Goal: Information Seeking & Learning: Learn about a topic

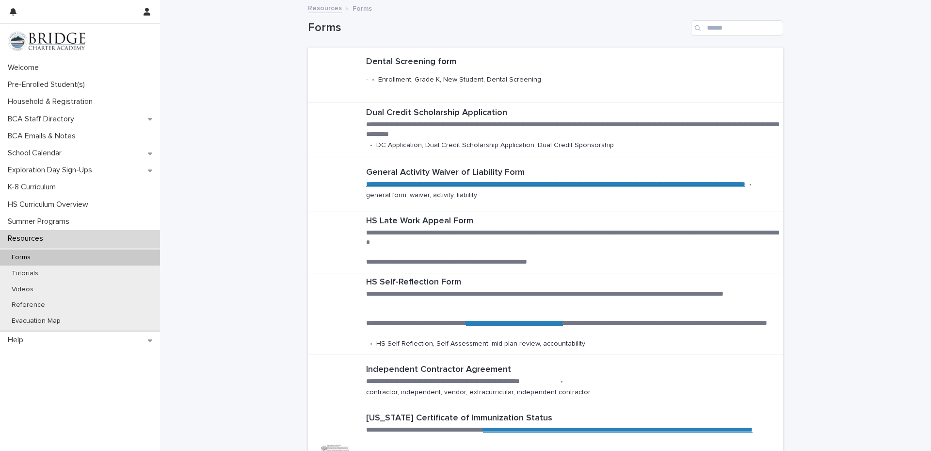
scroll to position [92, 0]
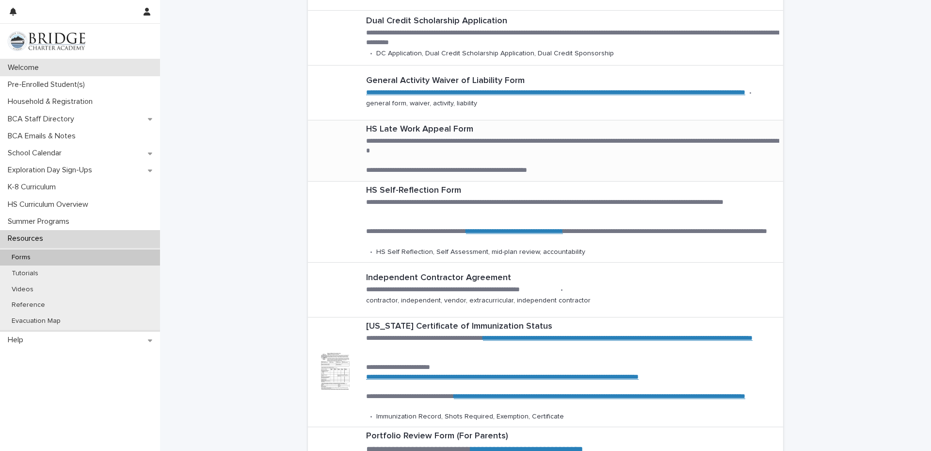
click at [96, 73] on div "Welcome" at bounding box center [80, 67] width 160 height 17
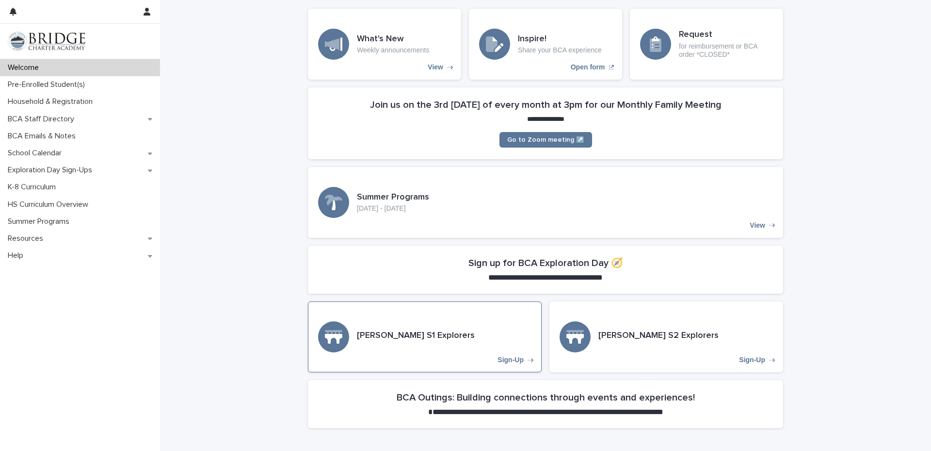
scroll to position [92, 0]
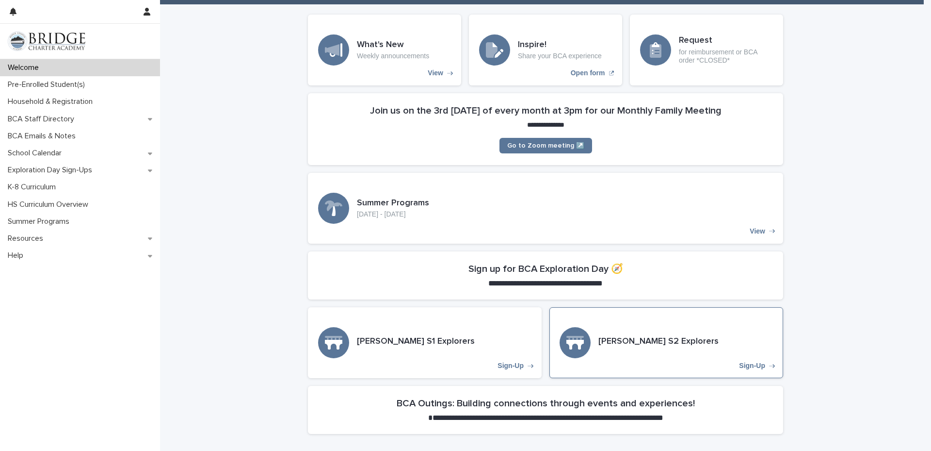
click at [675, 332] on div "[PERSON_NAME] S2 Explorers Sign-Up" at bounding box center [667, 342] width 234 height 71
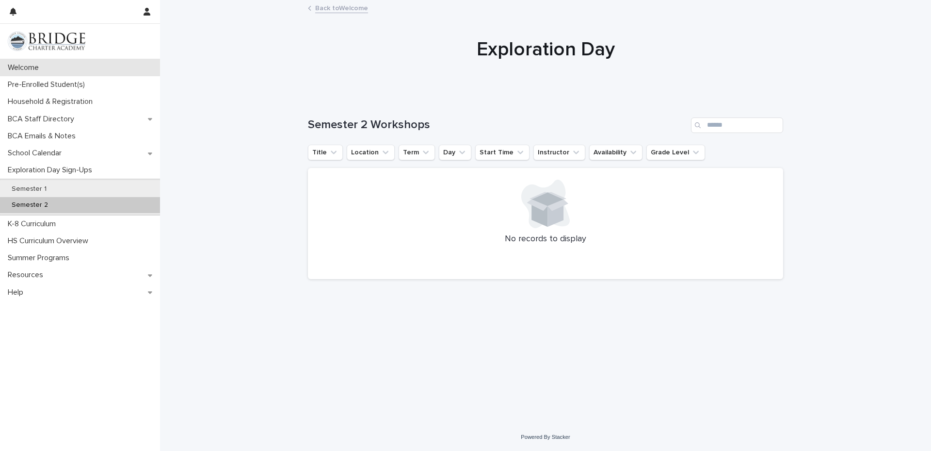
click at [54, 67] on div "Welcome" at bounding box center [80, 67] width 160 height 17
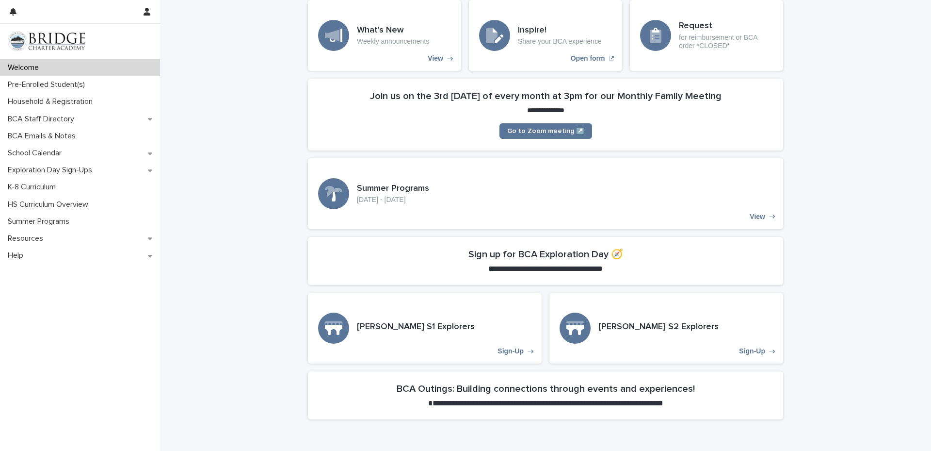
scroll to position [146, 0]
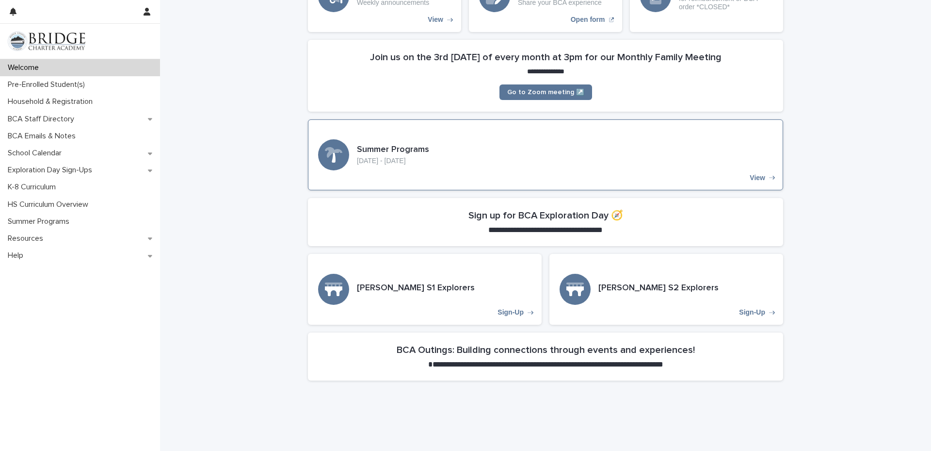
click at [589, 163] on div "Summer Programs [DATE] - [DATE] View" at bounding box center [545, 154] width 475 height 71
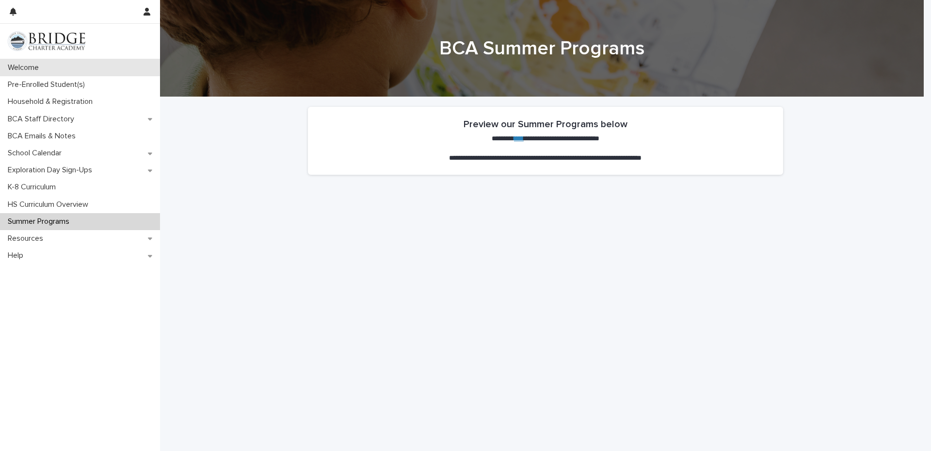
click at [27, 68] on p "Welcome" at bounding box center [25, 67] width 43 height 9
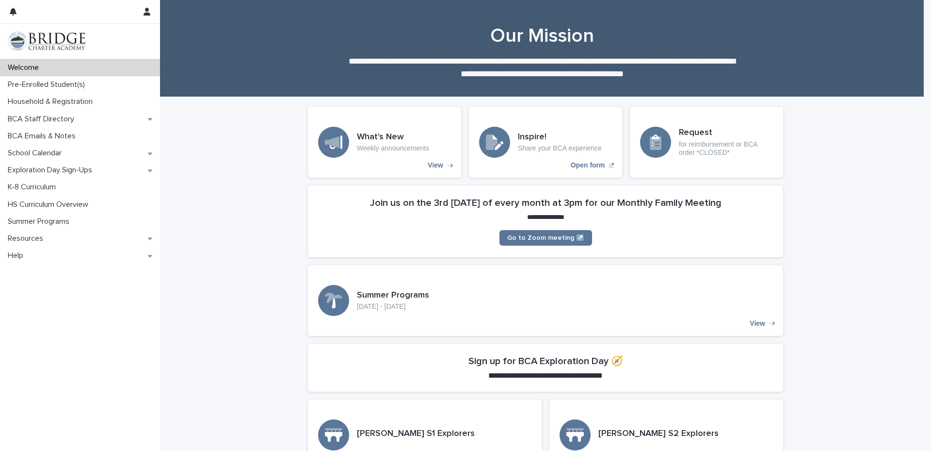
click at [662, 146] on div at bounding box center [655, 142] width 31 height 31
click at [429, 162] on p "View" at bounding box center [436, 165] width 16 height 8
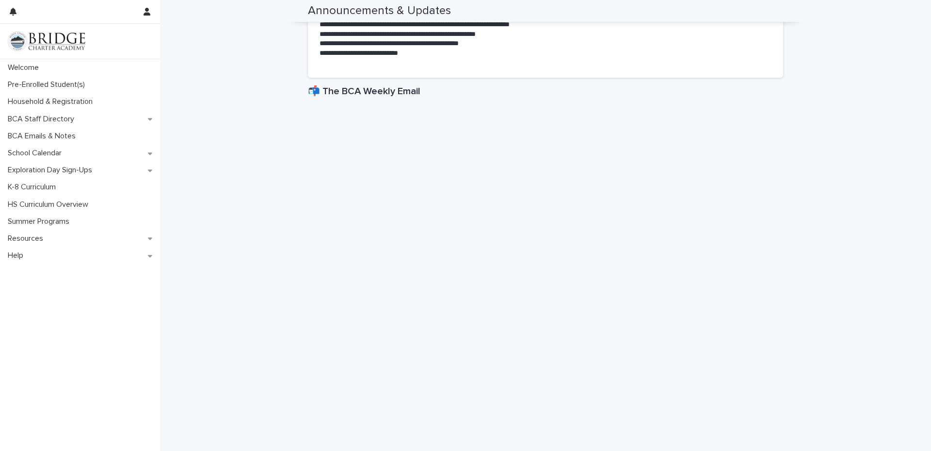
scroll to position [340, 0]
